Goal: Find specific page/section

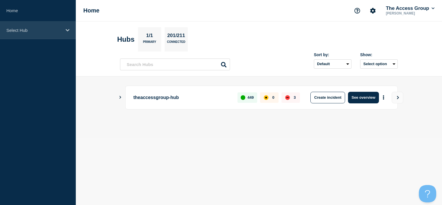
click at [56, 28] on p "Select Hub" at bounding box center [34, 30] width 56 height 5
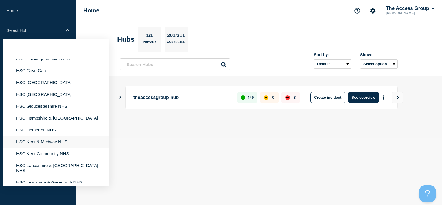
scroll to position [930, 0]
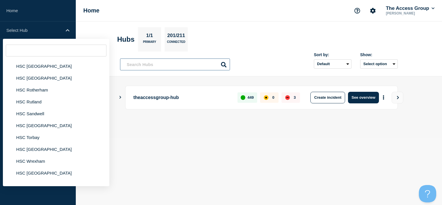
click at [185, 66] on input "text" at bounding box center [175, 64] width 110 height 12
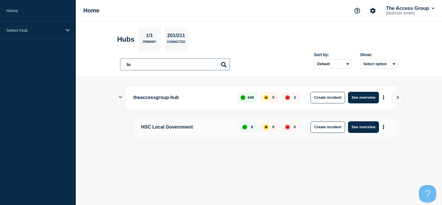
type input "l"
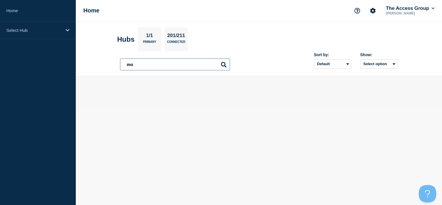
type input "m"
